Goal: Task Accomplishment & Management: Complete application form

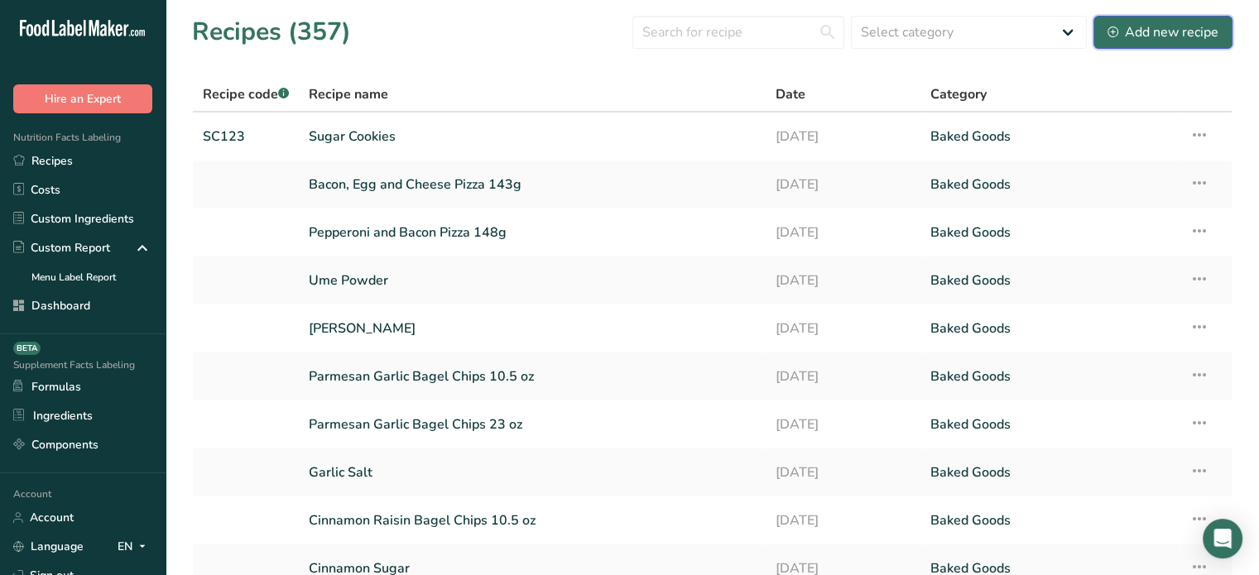
click at [1099, 37] on button "Add new recipe" at bounding box center [1162, 32] width 139 height 33
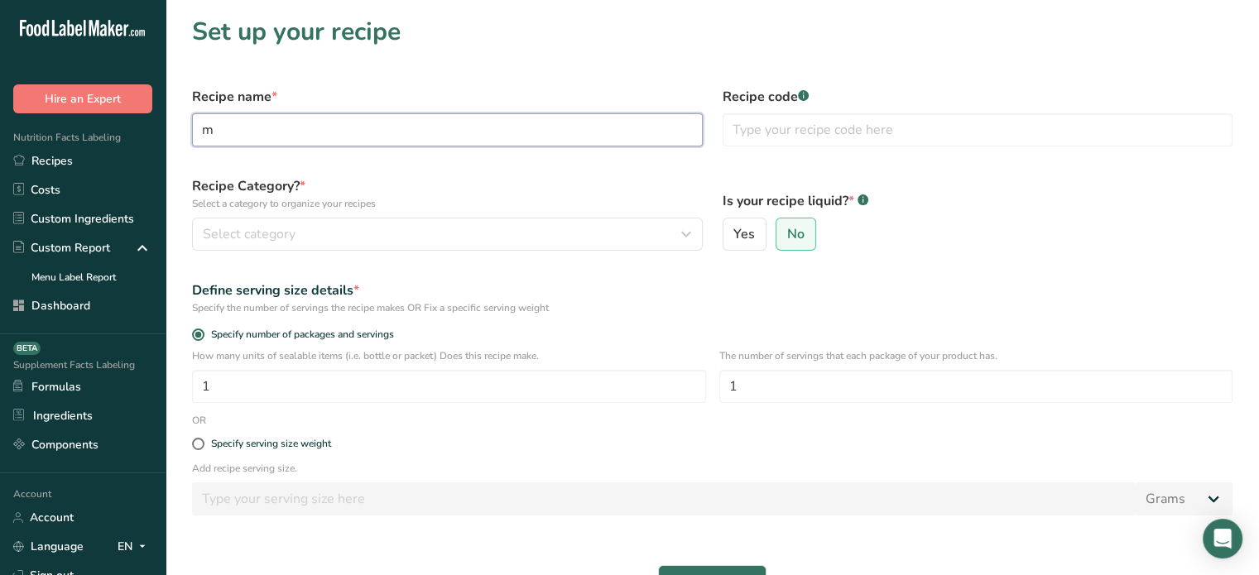
click at [438, 125] on input "m" at bounding box center [447, 129] width 511 height 33
type input "m"
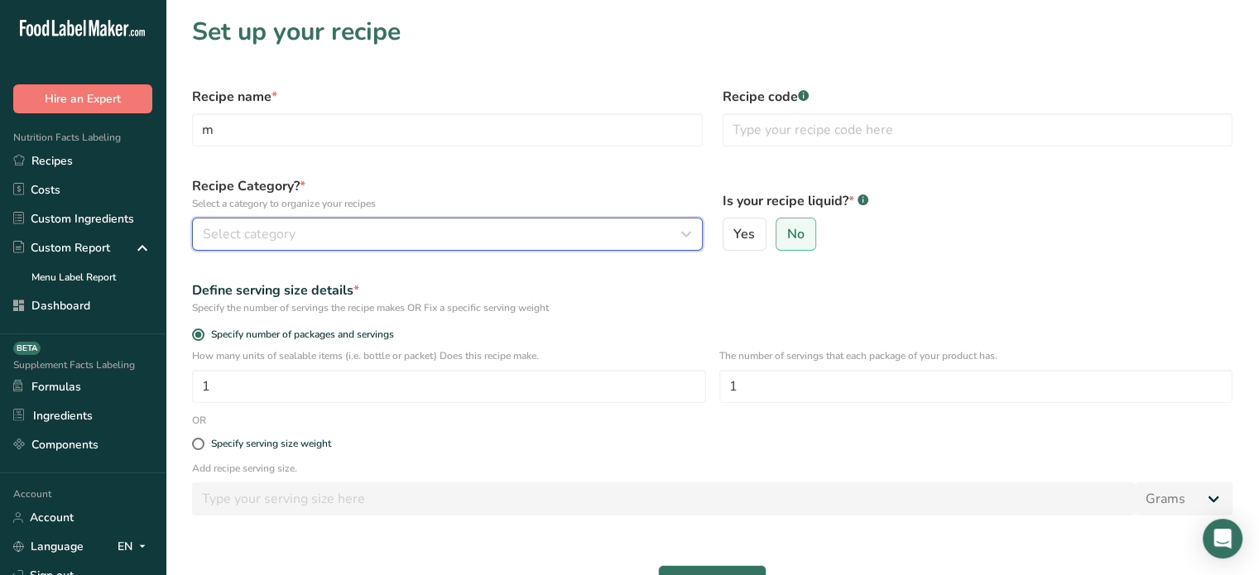
click at [432, 228] on div "Select category" at bounding box center [442, 234] width 479 height 20
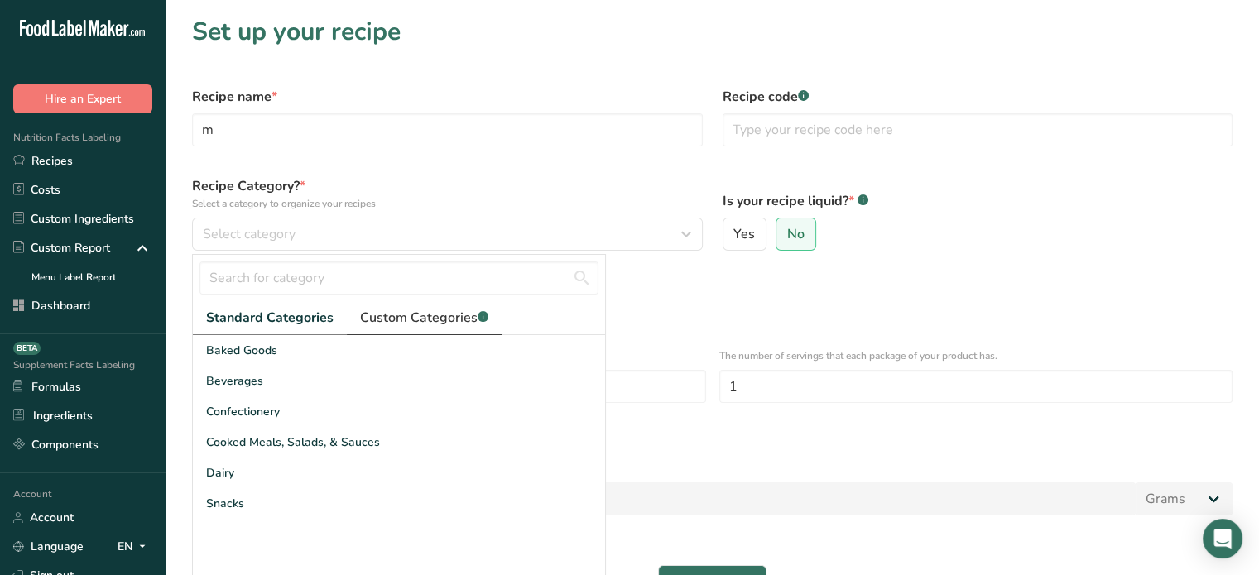
click at [377, 326] on span "Custom Categories .a-a{fill:#347362;}.b-a{fill:#fff;}" at bounding box center [424, 318] width 128 height 20
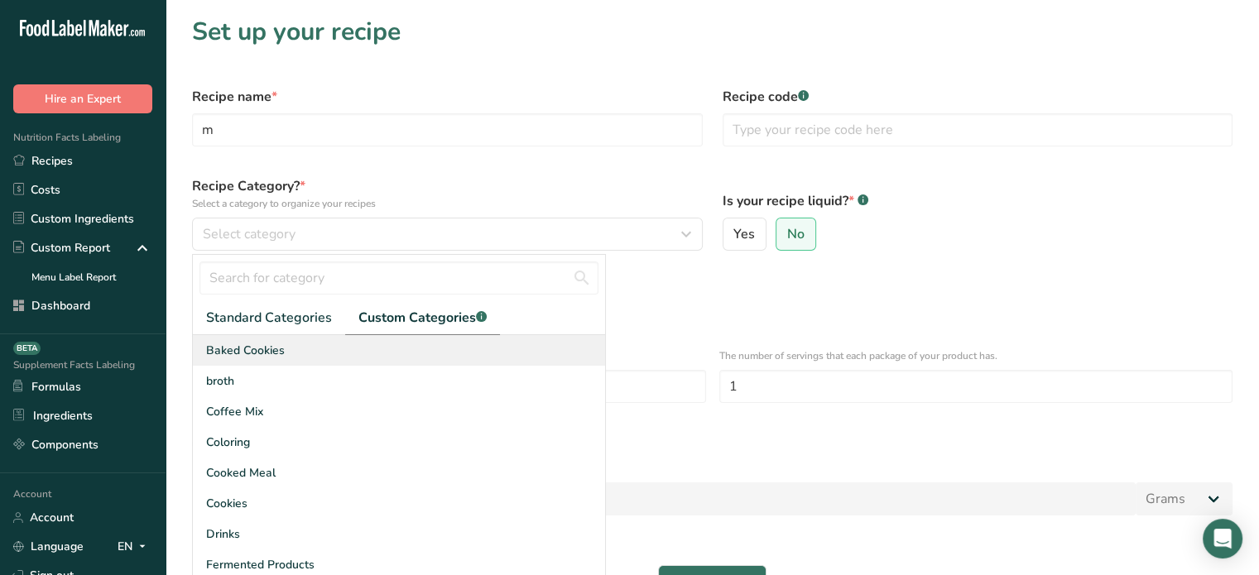
click at [301, 363] on div "Baked Cookies" at bounding box center [399, 350] width 412 height 31
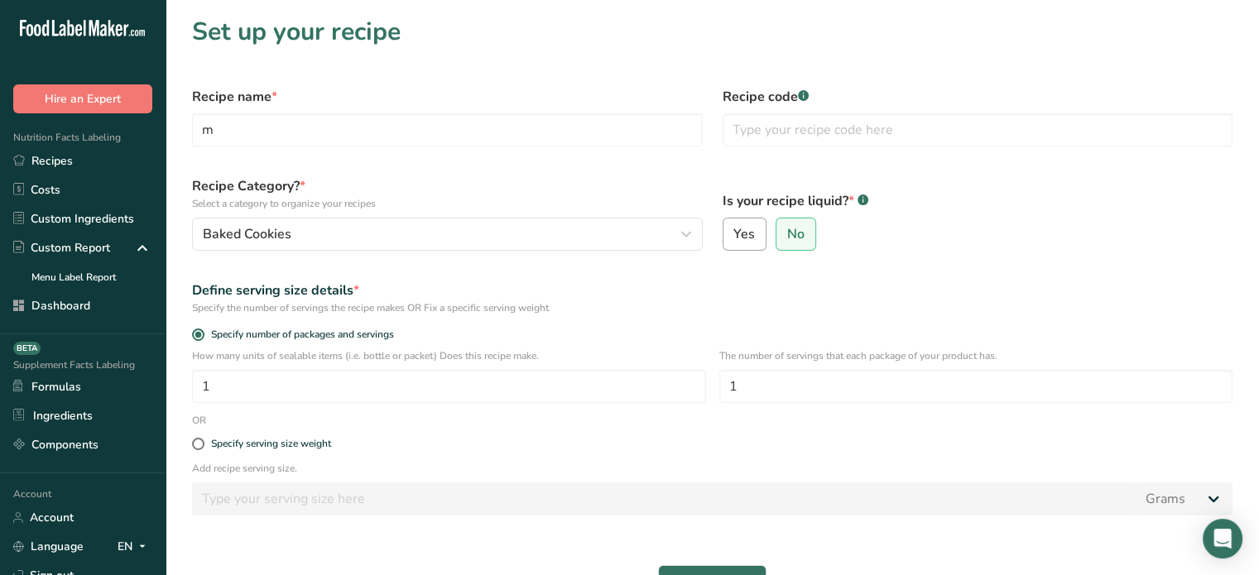
click at [742, 241] on span "Yes" at bounding box center [744, 234] width 22 height 17
click at [734, 240] on input "Yes" at bounding box center [728, 234] width 11 height 11
radio input "true"
radio input "false"
select select "22"
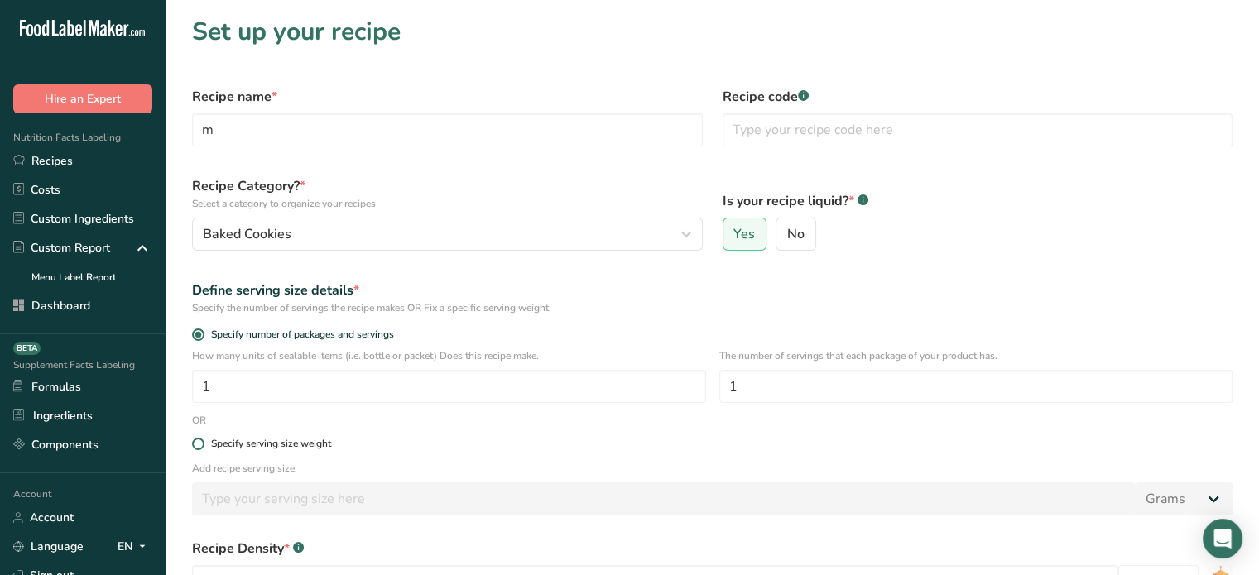
click at [205, 440] on span "Specify serving size weight" at bounding box center [267, 444] width 127 height 12
click at [203, 440] on input "Specify serving size weight" at bounding box center [197, 444] width 11 height 11
radio input "true"
radio input "false"
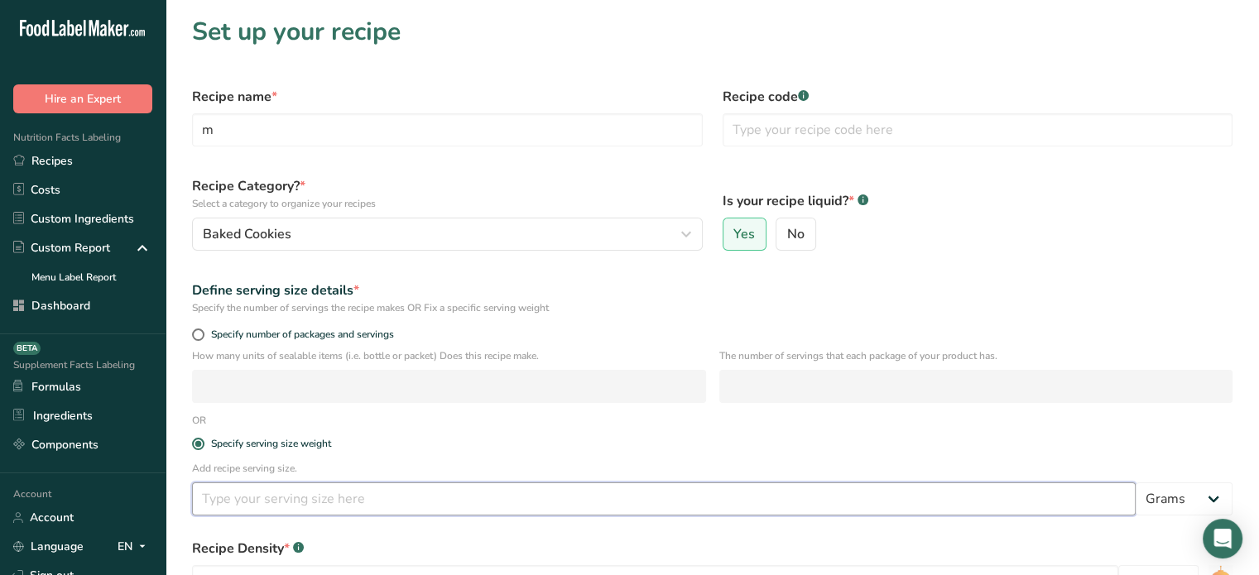
click at [255, 492] on input "number" at bounding box center [663, 498] width 943 height 33
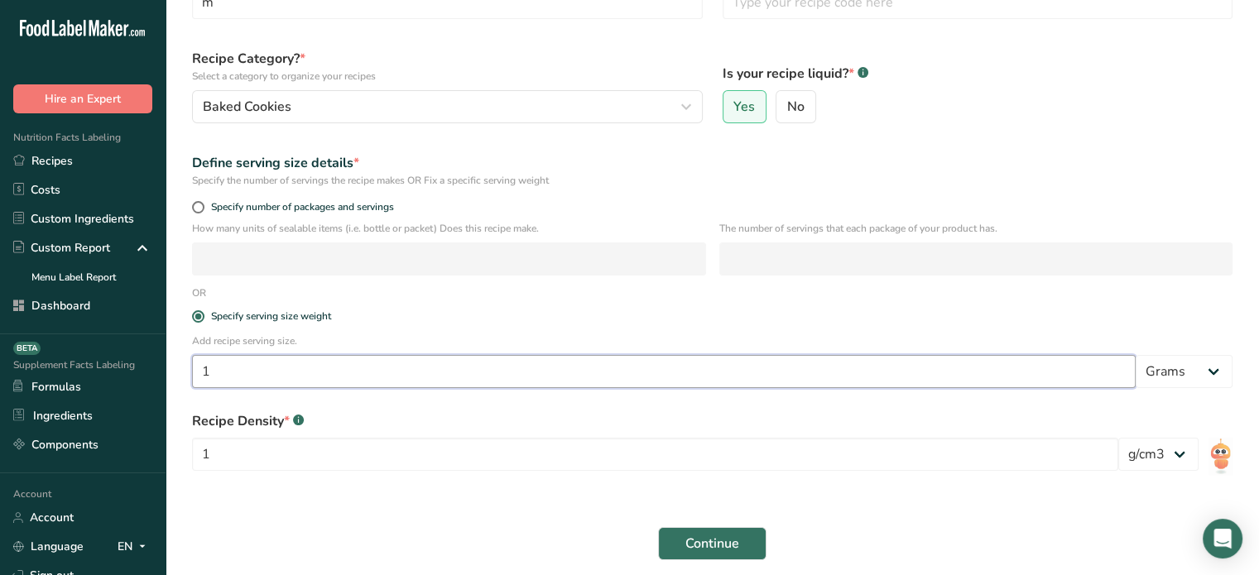
scroll to position [163, 0]
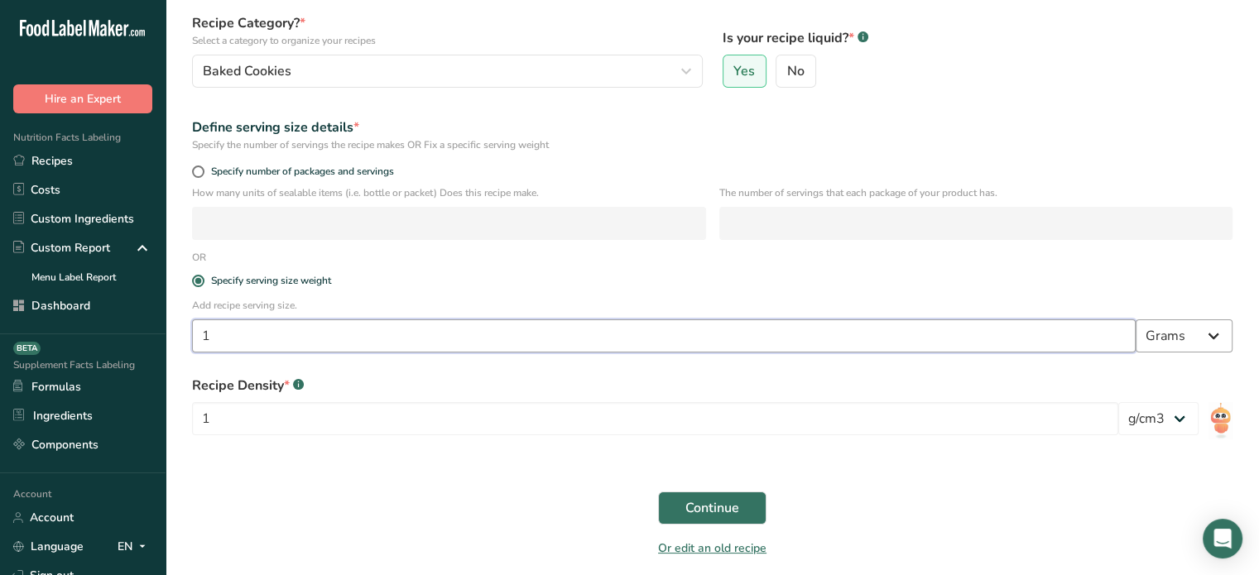
type input "1"
click at [1198, 333] on select "Grams kg mg mcg lb oz l mL fl oz tbsp tsp cup qt gallon" at bounding box center [1183, 335] width 97 height 33
select select "18"
click at [1135, 319] on select "Grams kg mg mcg lb oz l mL fl oz tbsp tsp cup qt gallon" at bounding box center [1183, 335] width 97 height 33
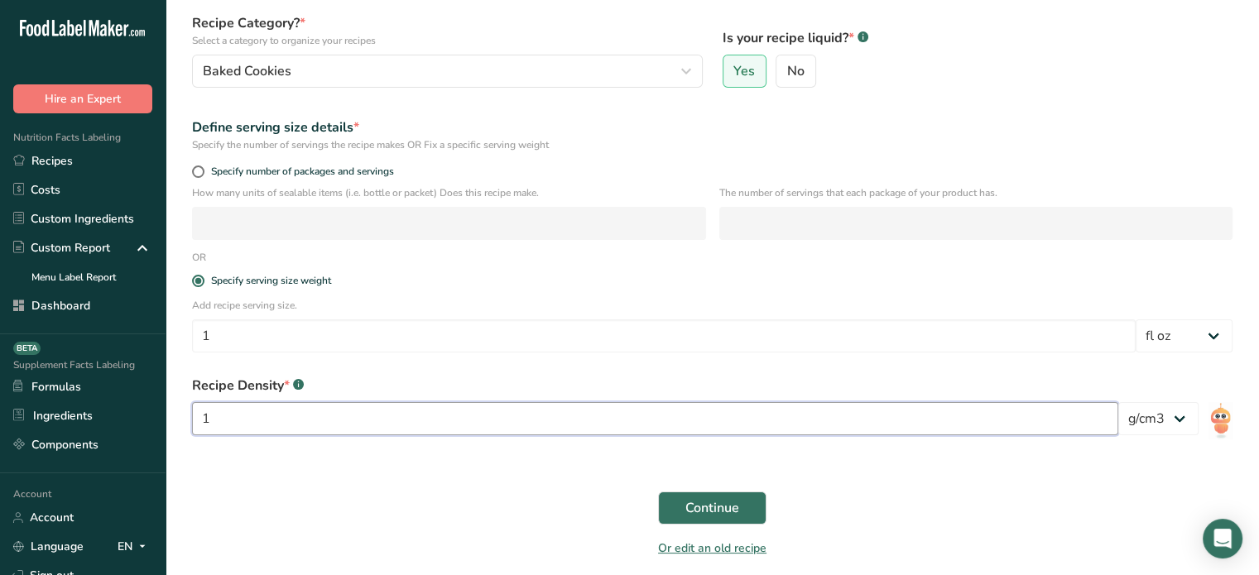
click at [741, 403] on input "1" at bounding box center [655, 418] width 926 height 33
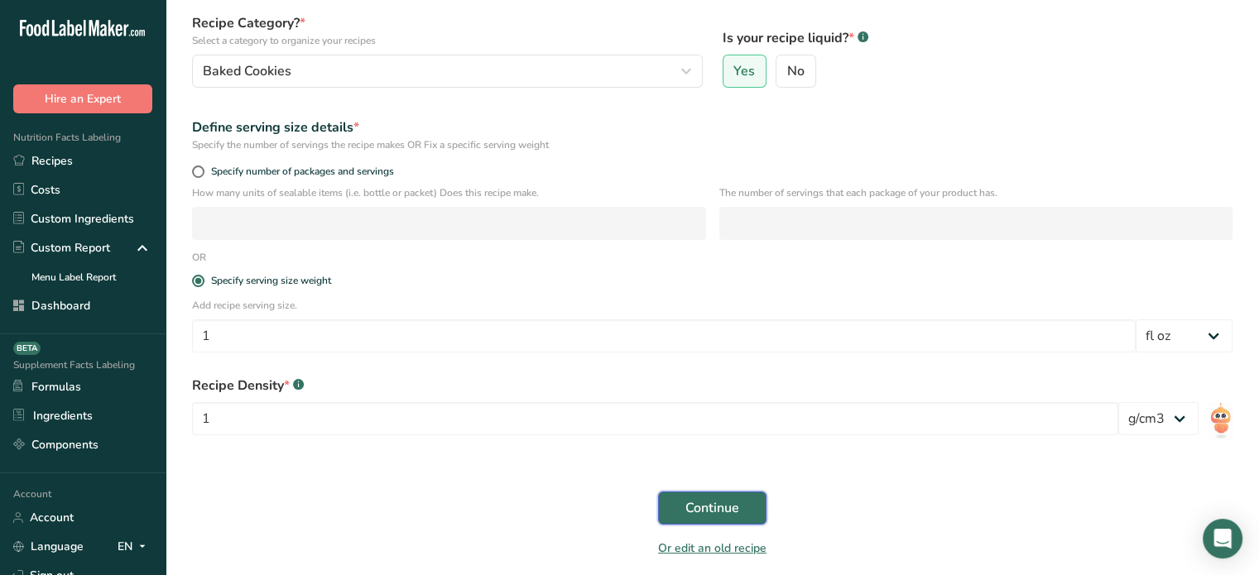
click at [746, 506] on button "Continue" at bounding box center [712, 508] width 108 height 33
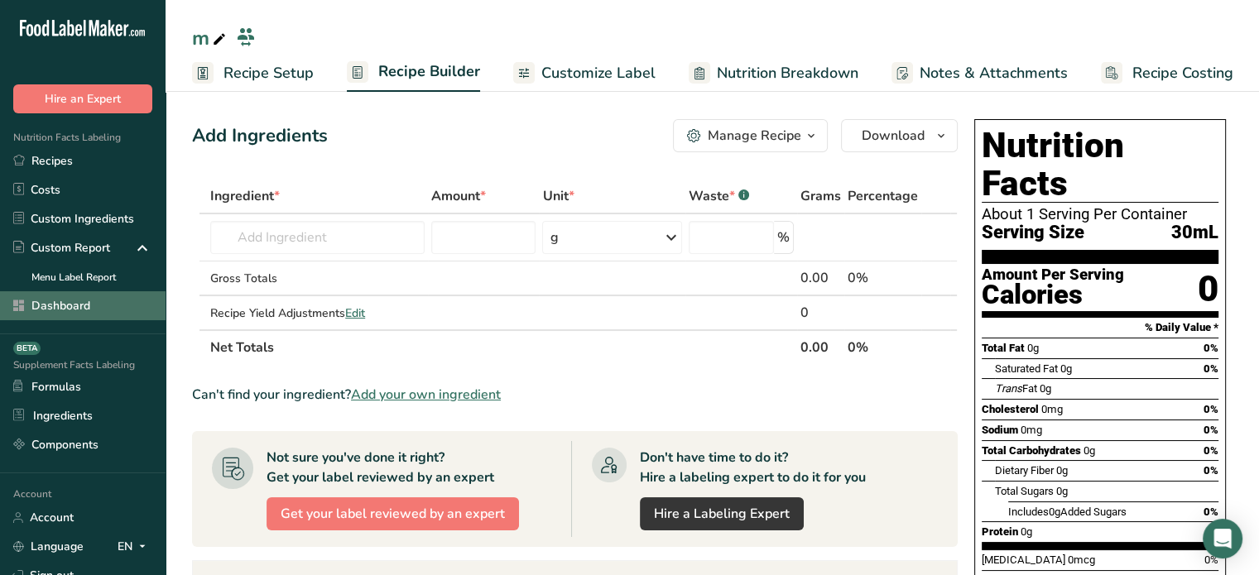
click at [56, 308] on link "Dashboard" at bounding box center [83, 305] width 166 height 29
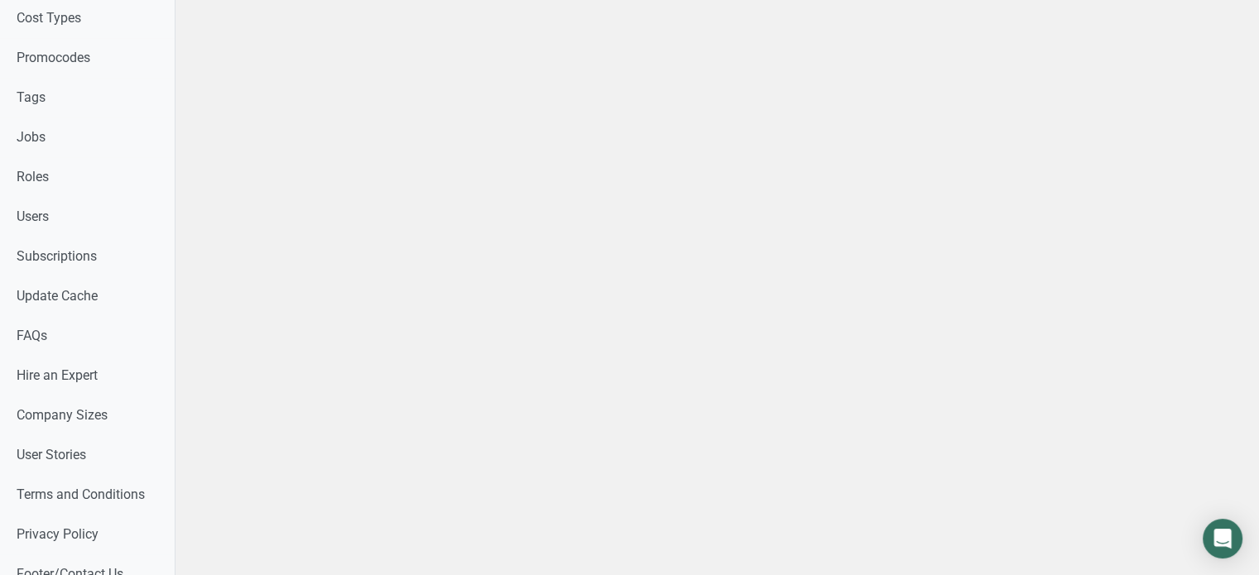
scroll to position [866, 0]
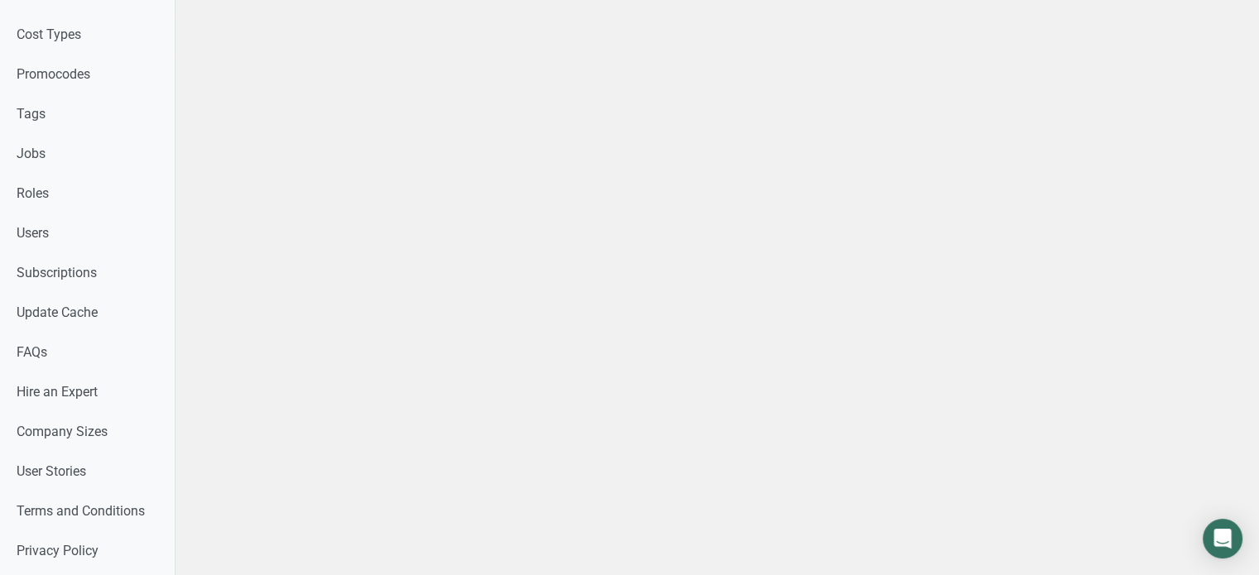
click at [142, 240] on link "Users" at bounding box center [87, 234] width 175 height 40
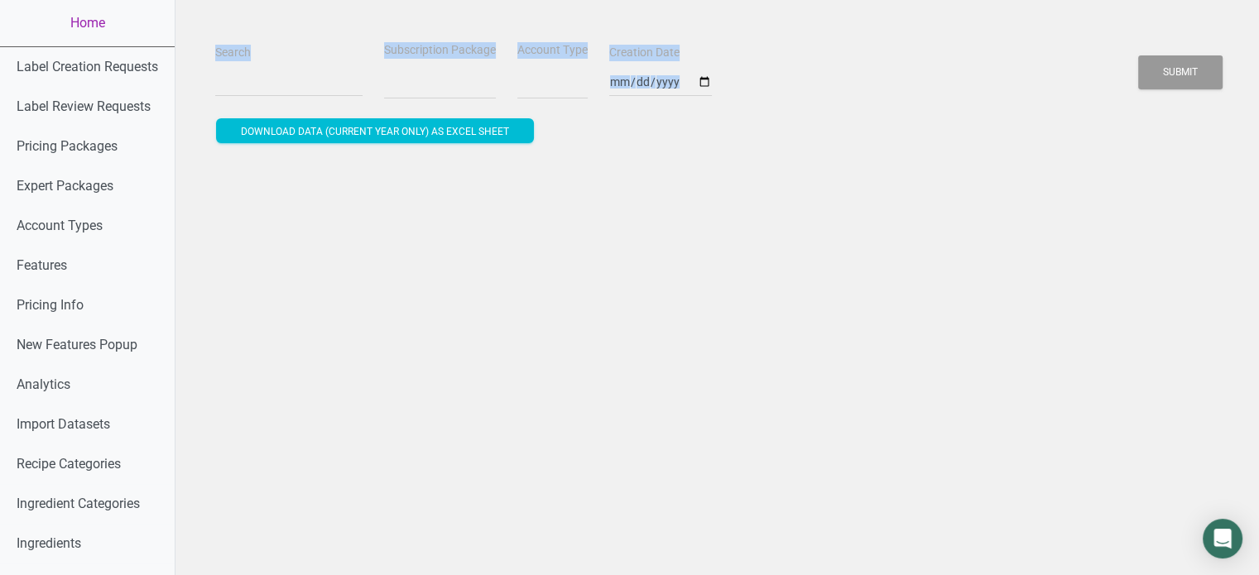
select select
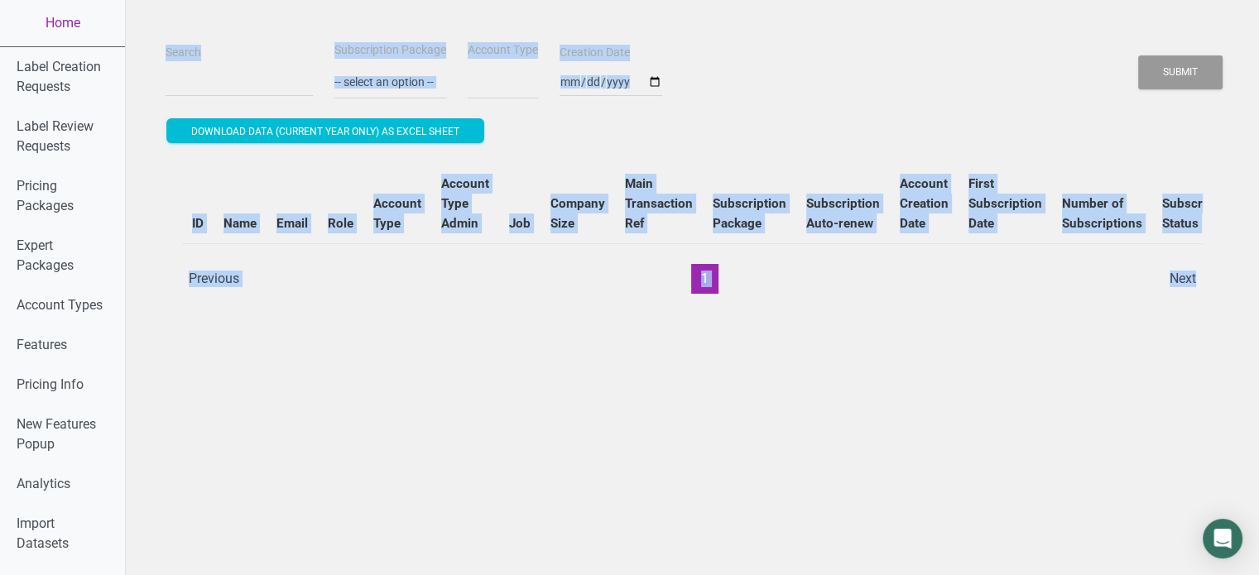
click at [306, 75] on div "Search Subscription Package -- select an option -- Monthly Yearly Quarterly Fre…" at bounding box center [692, 70] width 1062 height 60
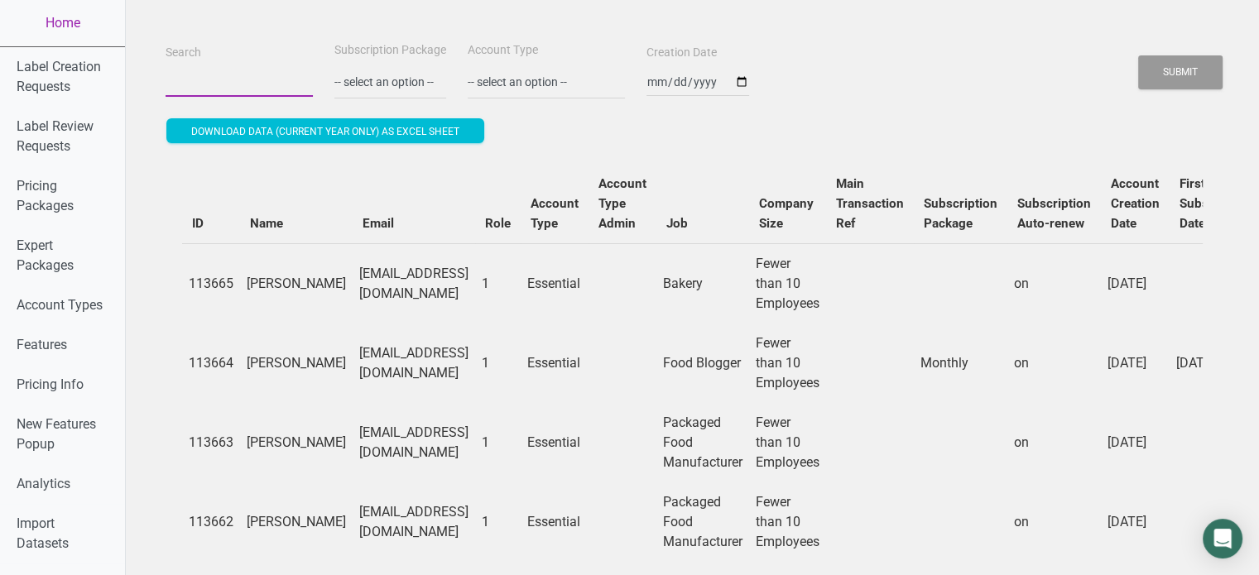
click at [239, 89] on input "Search" at bounding box center [239, 82] width 147 height 30
paste input "Modestas.Keblys@vici.eu>"
type input "Modestas.Keblys@vici.eu"
click at [1138, 55] on button "Submit" at bounding box center [1180, 72] width 84 height 34
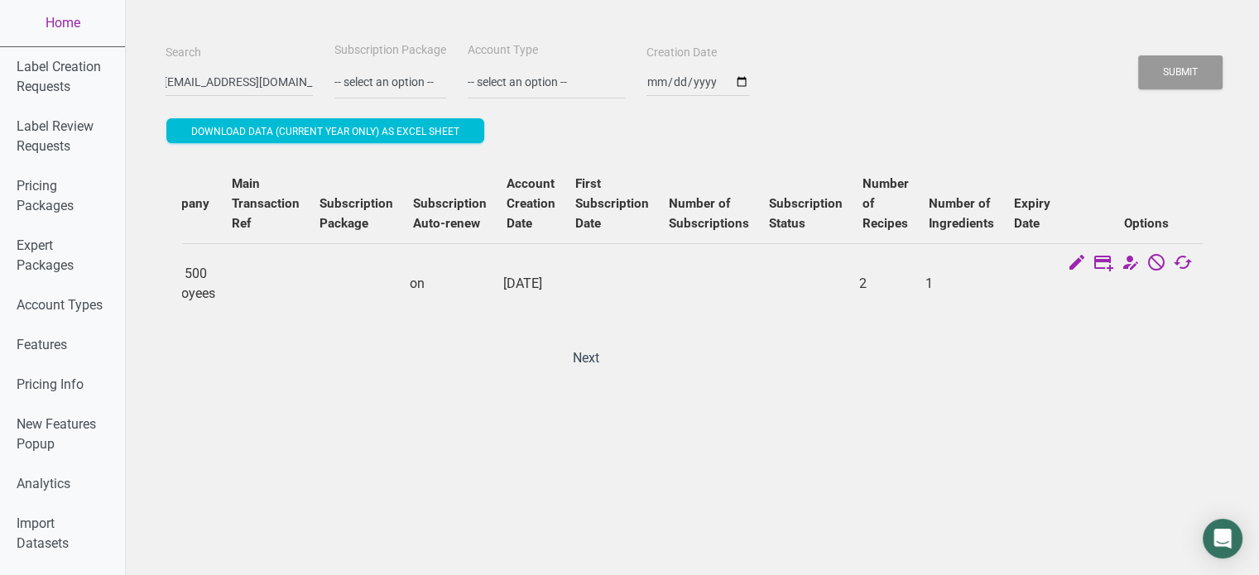
scroll to position [0, 0]
click at [1199, 262] on icon at bounding box center [1209, 263] width 20 height 23
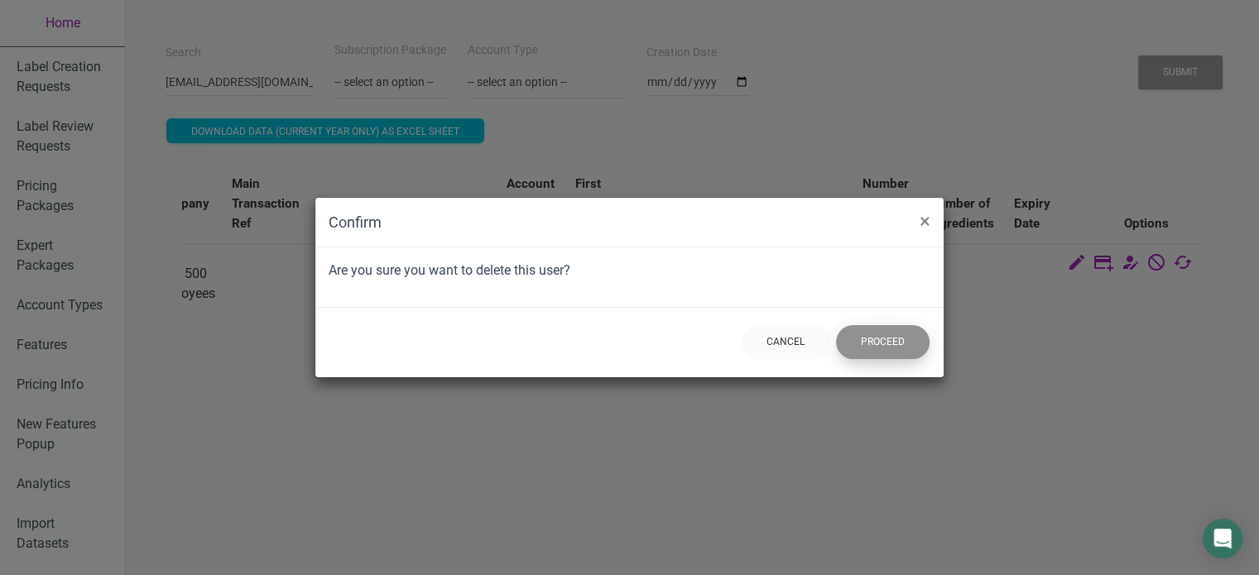
click at [912, 331] on button "Proceed" at bounding box center [883, 342] width 94 height 34
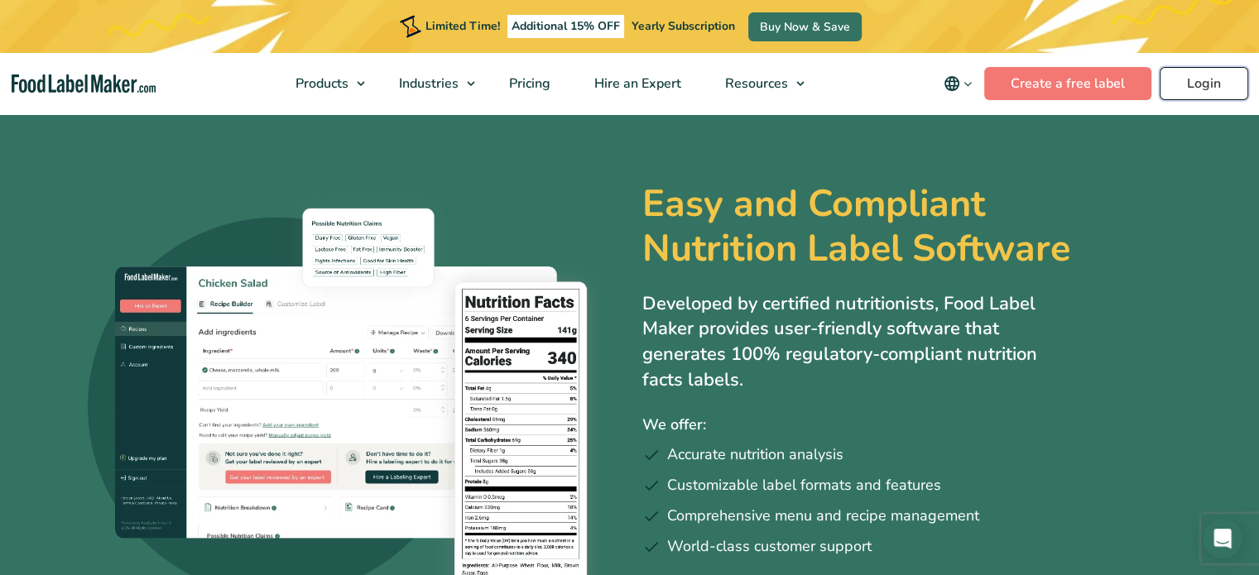
click at [1182, 73] on link "Login" at bounding box center [1203, 83] width 89 height 33
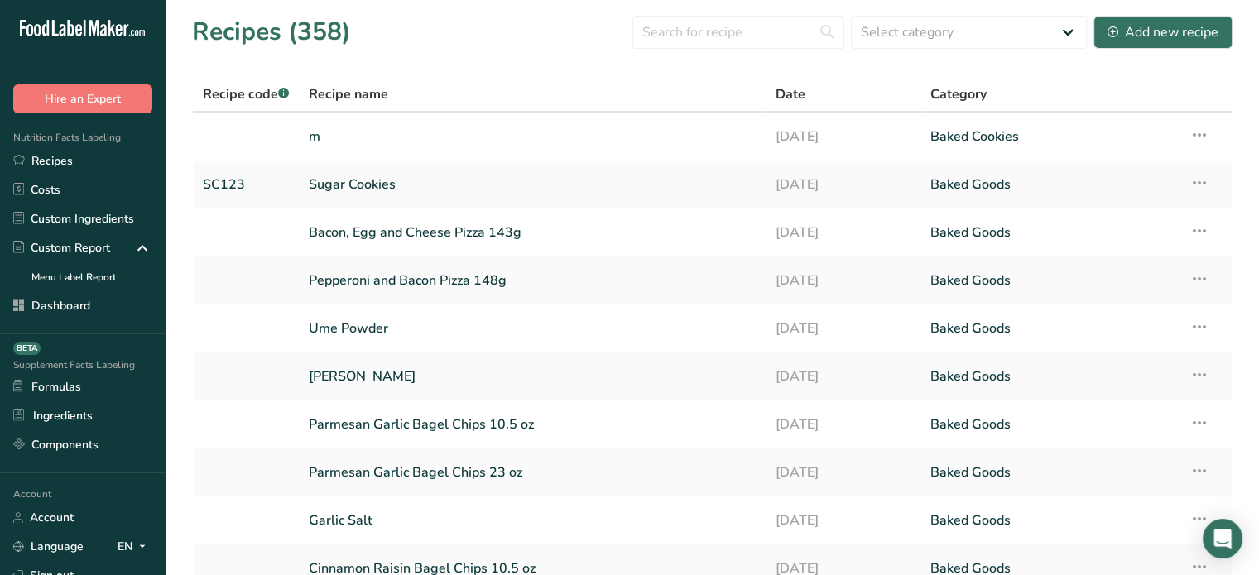
scroll to position [135, 0]
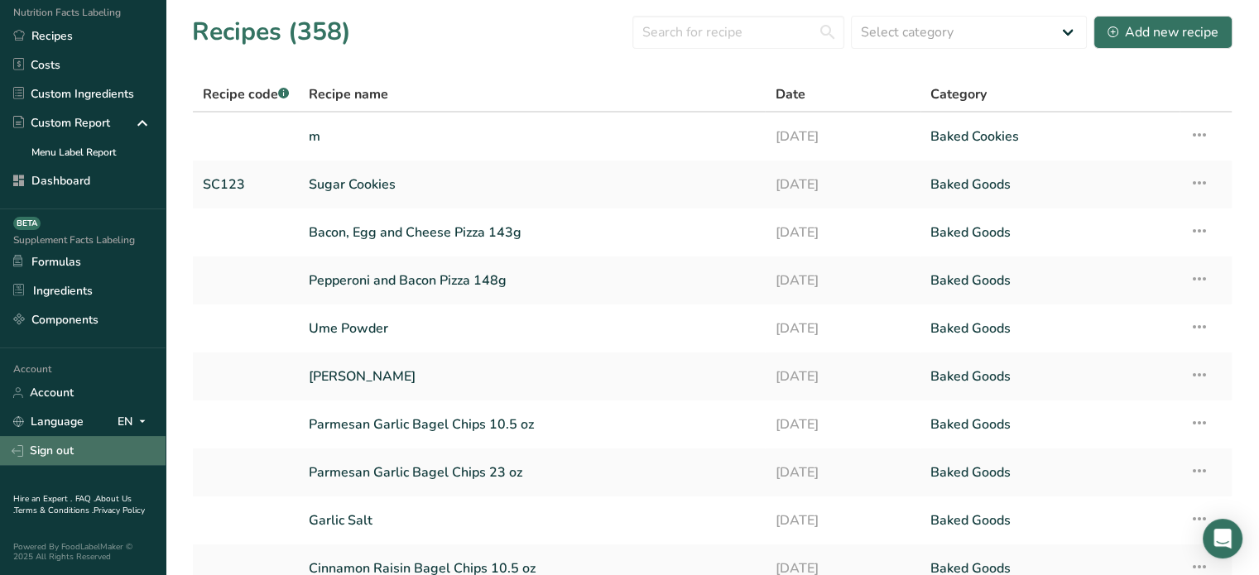
click at [83, 436] on link "Sign out" at bounding box center [83, 450] width 166 height 29
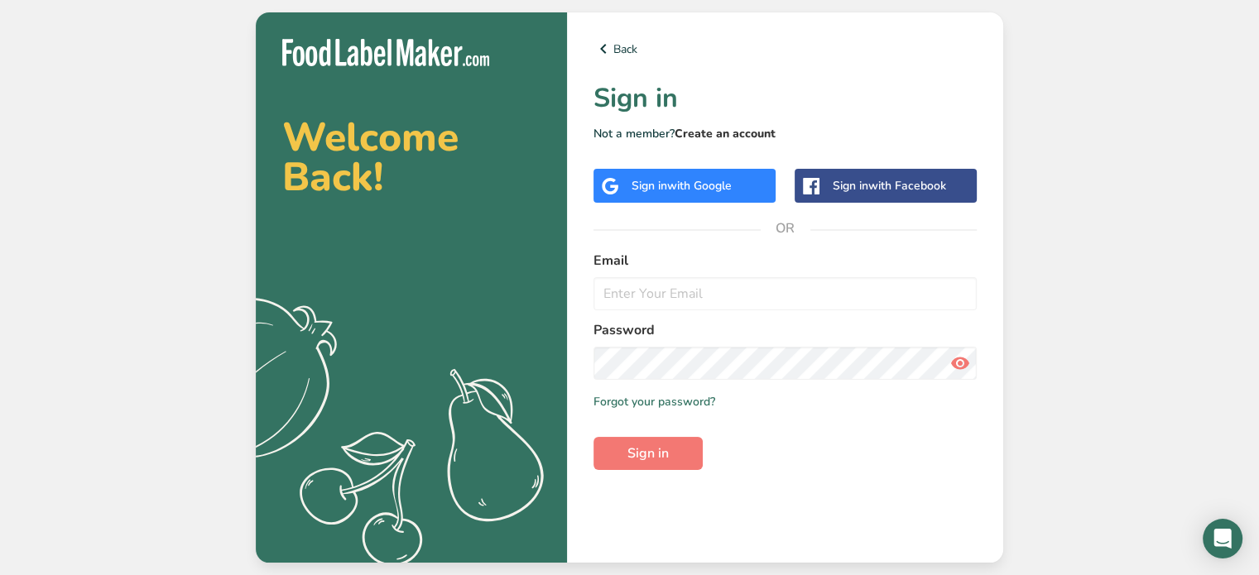
click at [758, 134] on link "Create an account" at bounding box center [724, 134] width 101 height 16
